Goal: Entertainment & Leisure: Browse casually

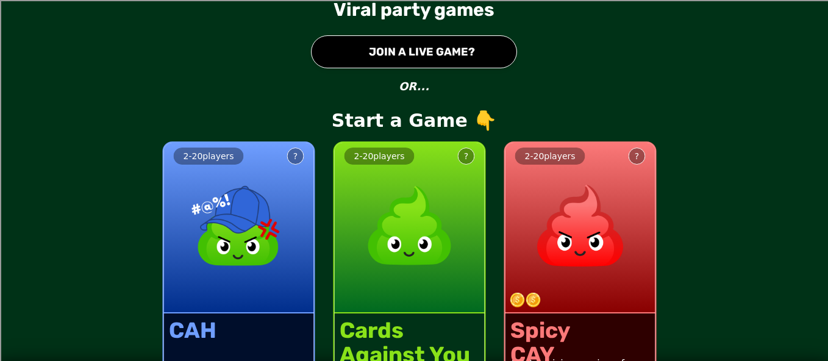
click at [428, 61] on button "● JOIN A LIVE GAME?" at bounding box center [414, 51] width 206 height 33
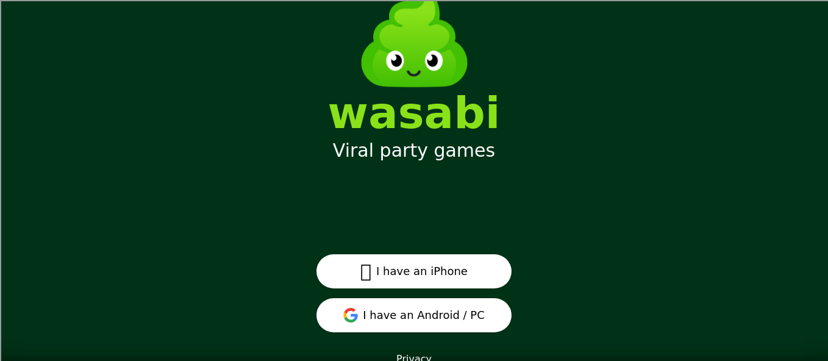
scroll to position [62, 0]
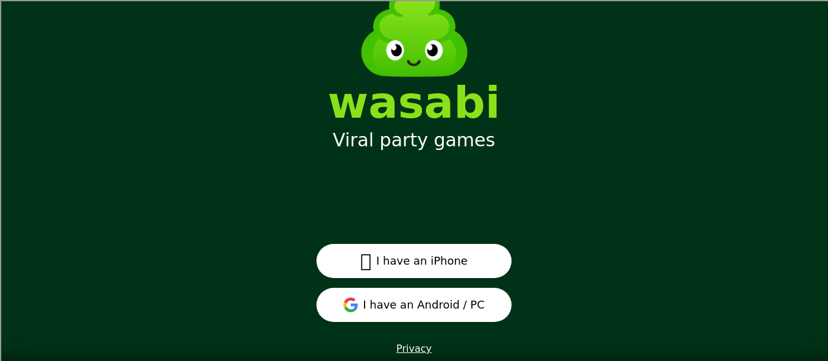
click at [419, 310] on button "I have an Android / PC" at bounding box center [413, 305] width 195 height 34
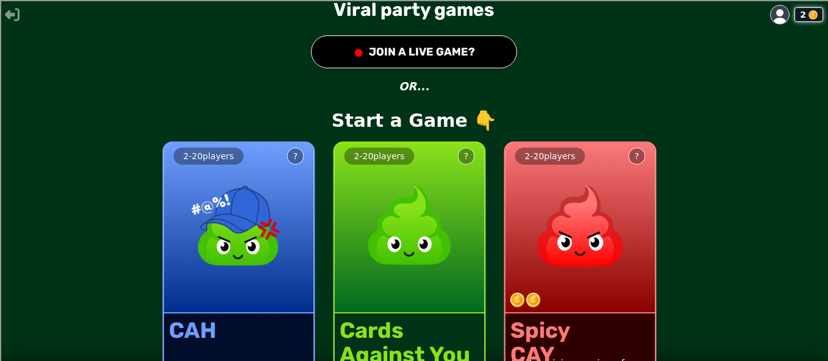
click at [446, 54] on button "● JOIN A LIVE GAME?" at bounding box center [414, 51] width 206 height 33
